Goal: Information Seeking & Learning: Learn about a topic

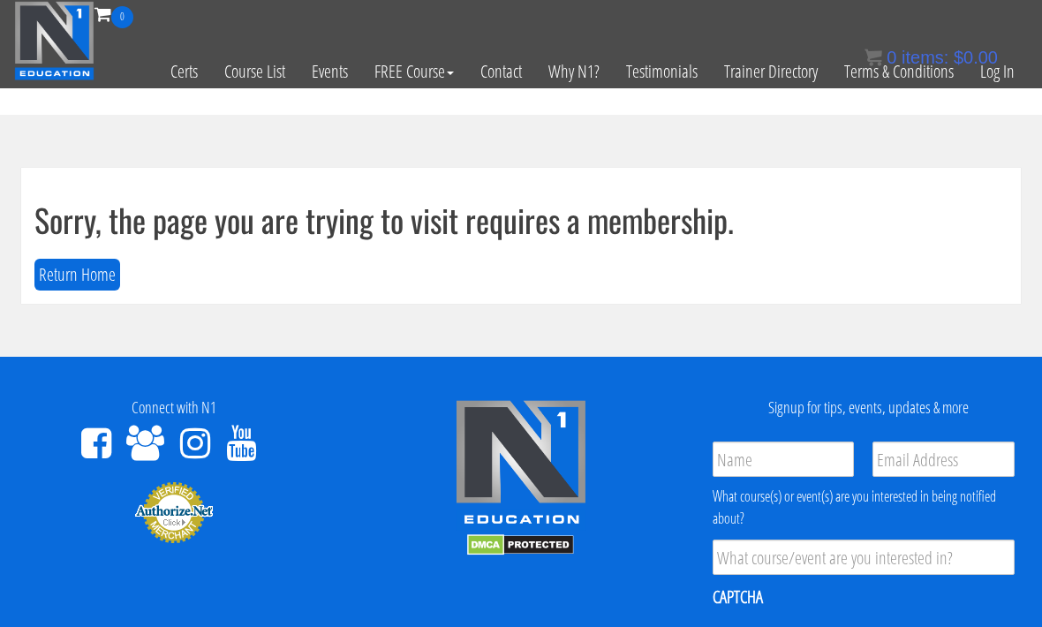
click at [977, 74] on link "Log In" at bounding box center [997, 71] width 61 height 87
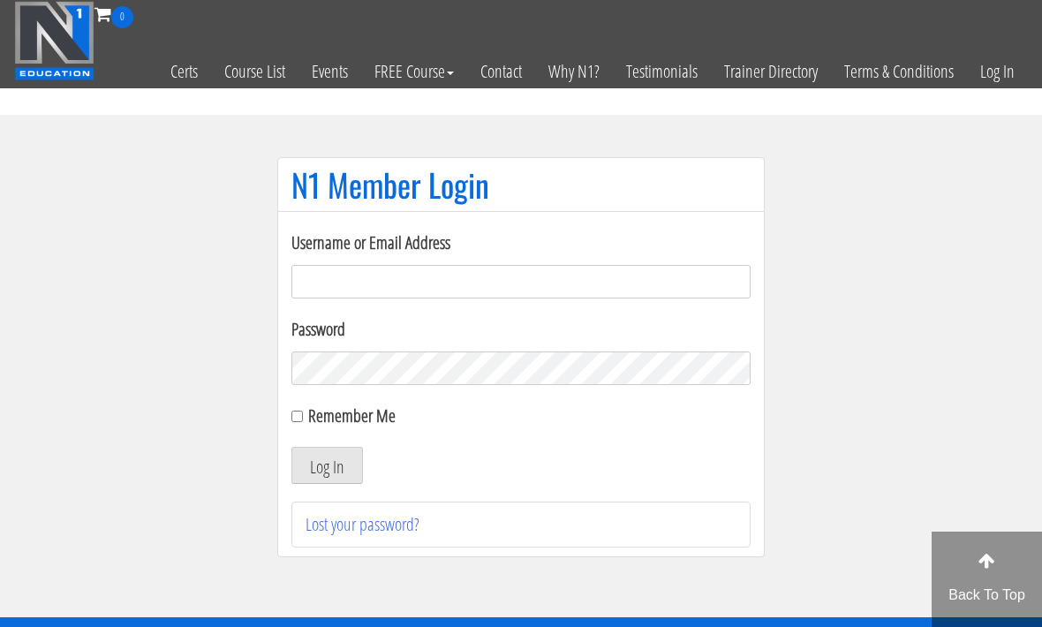
scroll to position [129, 0]
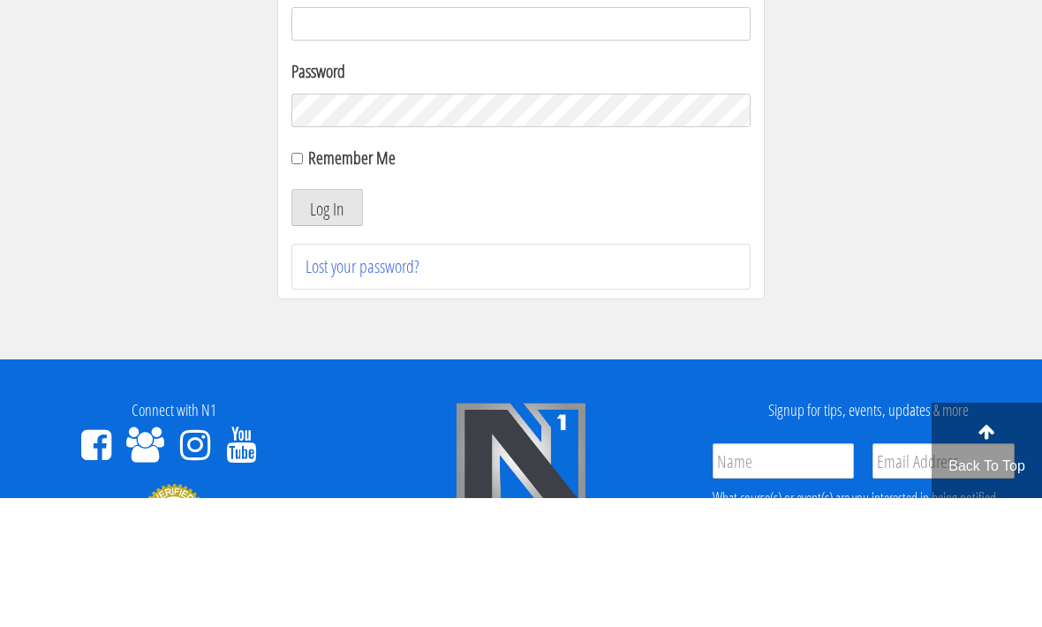
type input "[EMAIL_ADDRESS][DOMAIN_NAME]"
click at [327, 337] on button "Log In" at bounding box center [327, 336] width 72 height 37
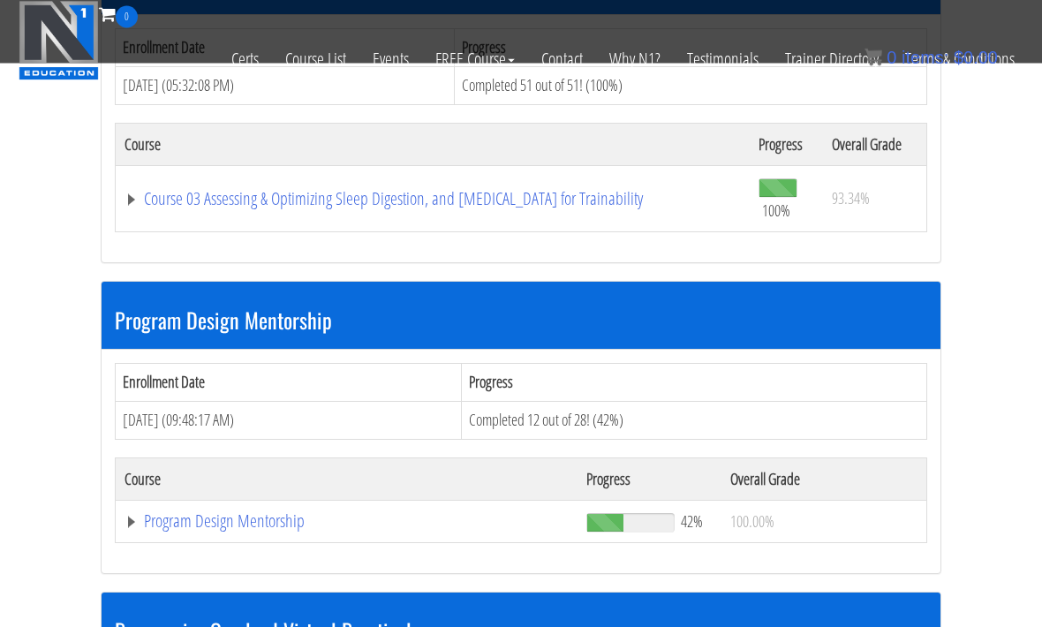
scroll to position [1736, 0]
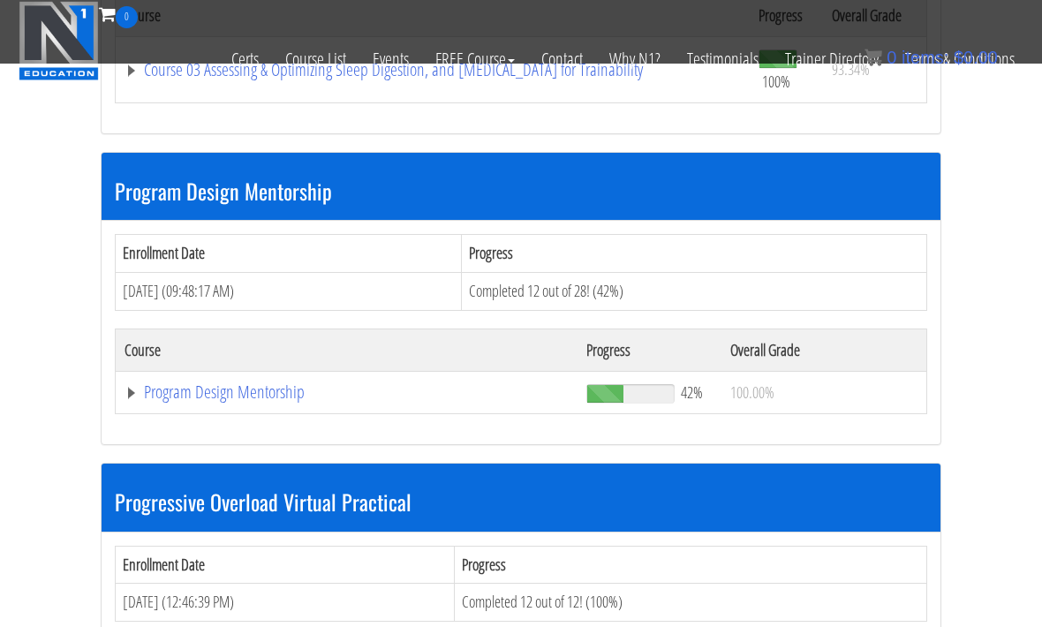
click at [234, 393] on link "Program Design Mentorship" at bounding box center [347, 392] width 444 height 18
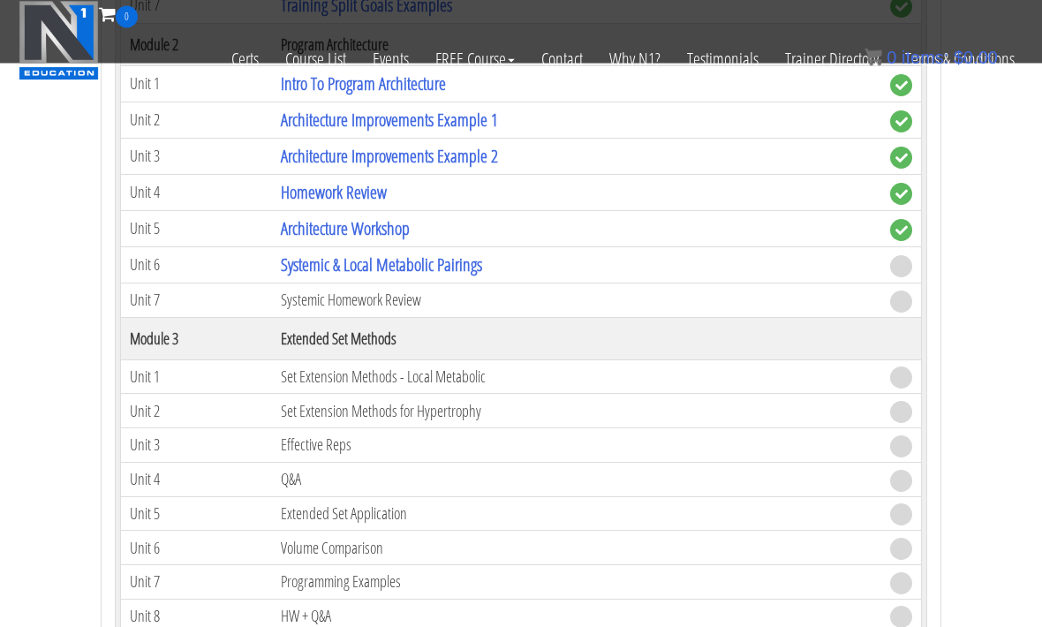
scroll to position [2428, 0]
click at [292, 254] on link "Systemic & Local Metabolic Pairings" at bounding box center [381, 265] width 201 height 24
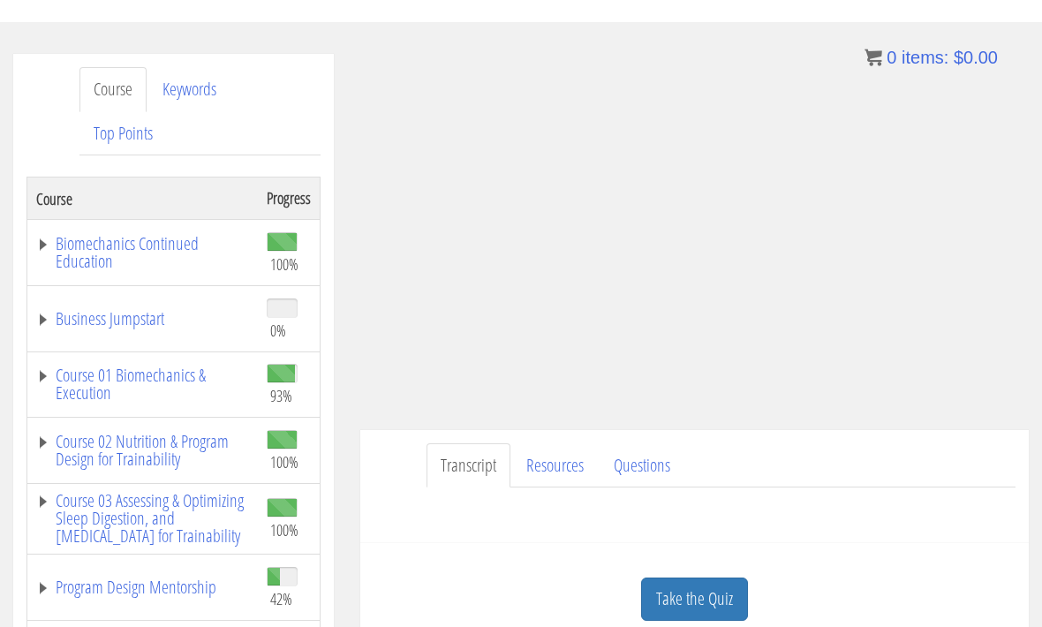
scroll to position [111, 0]
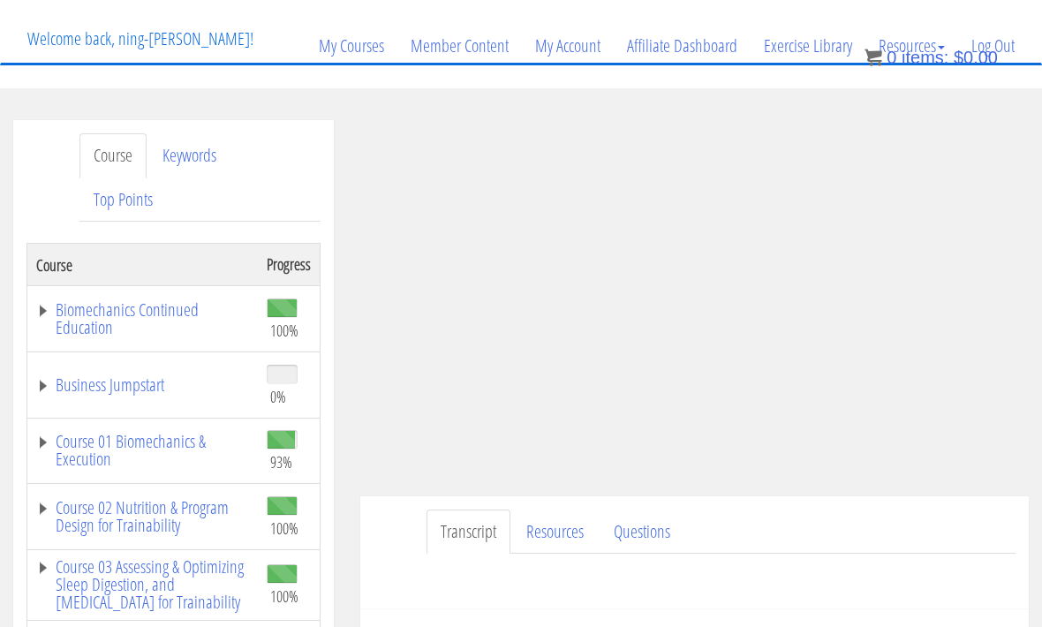
click at [1001, 52] on link "Log Out" at bounding box center [993, 46] width 70 height 85
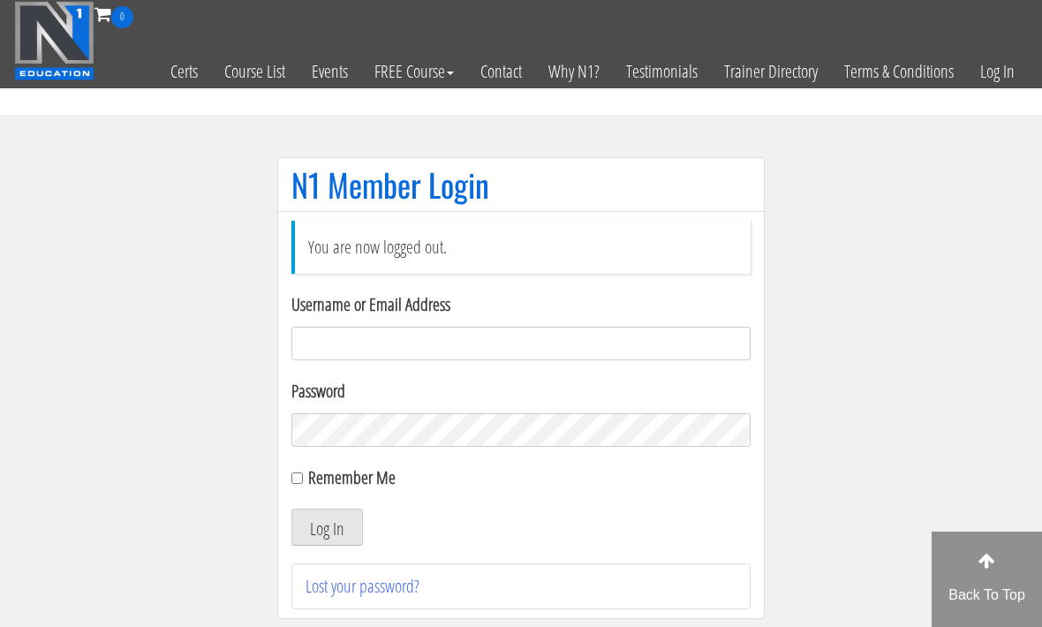
scroll to position [167, 0]
